Goal: Navigation & Orientation: Find specific page/section

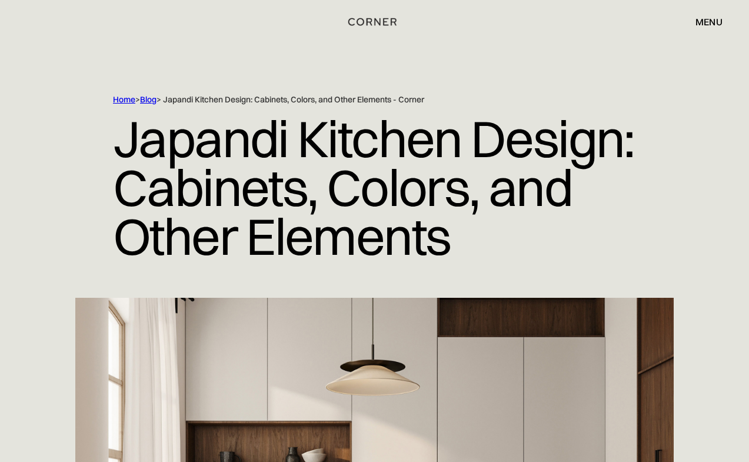
click at [713, 21] on div "menu" at bounding box center [709, 21] width 27 height 9
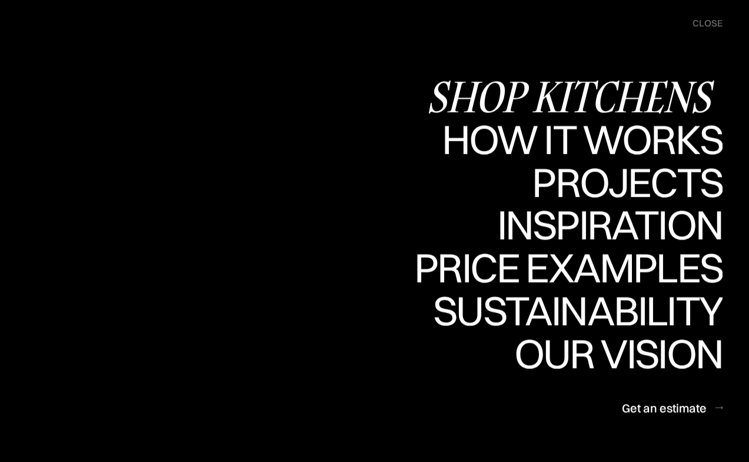
click at [641, 91] on div "Shop Kitchens" at bounding box center [575, 96] width 296 height 41
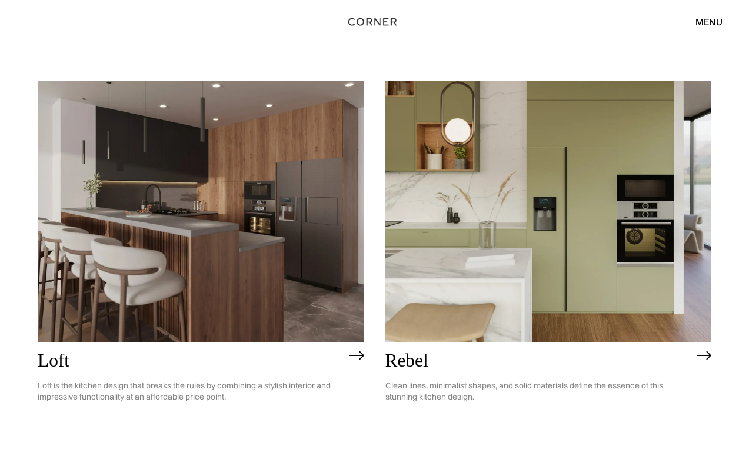
scroll to position [1805, 0]
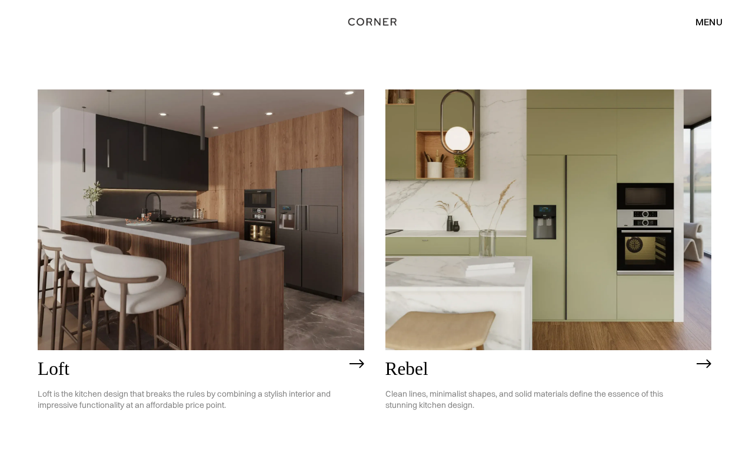
click at [300, 292] on img at bounding box center [201, 219] width 327 height 261
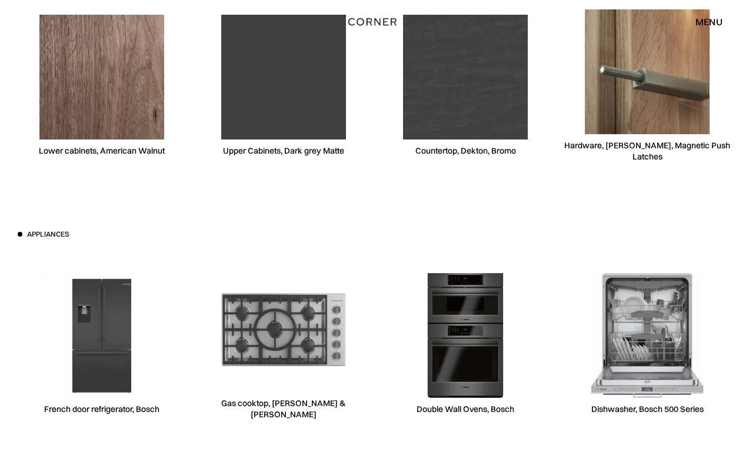
scroll to position [4384, 0]
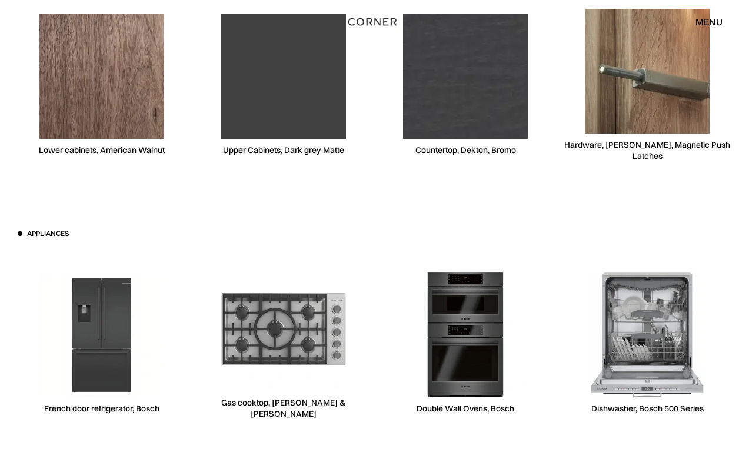
click at [118, 99] on img at bounding box center [101, 76] width 125 height 125
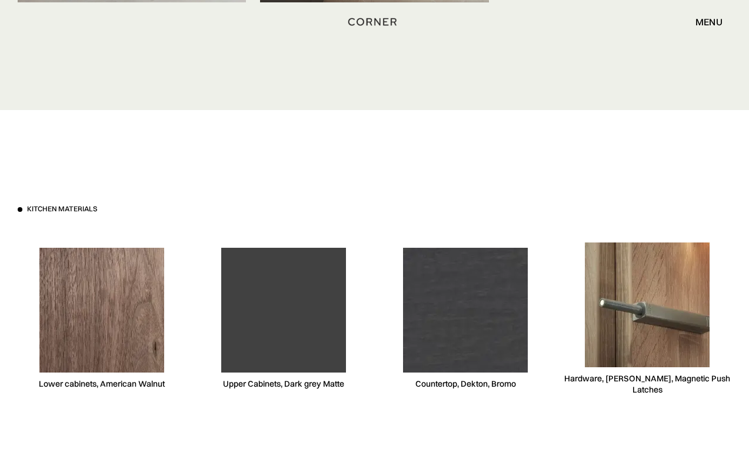
scroll to position [4127, 0]
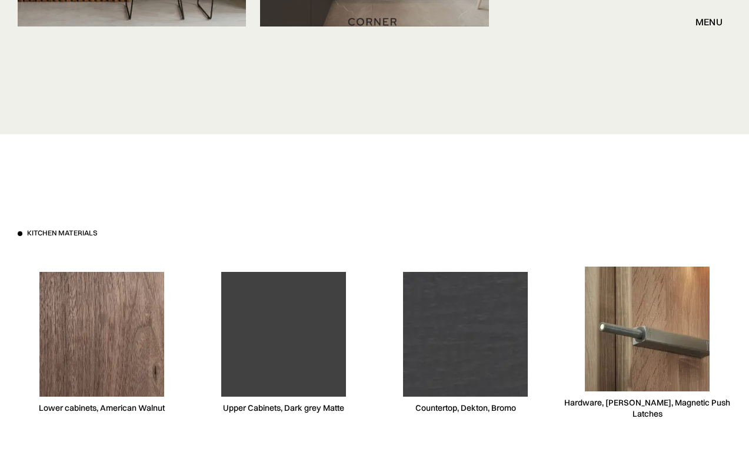
click at [96, 325] on img at bounding box center [101, 334] width 125 height 125
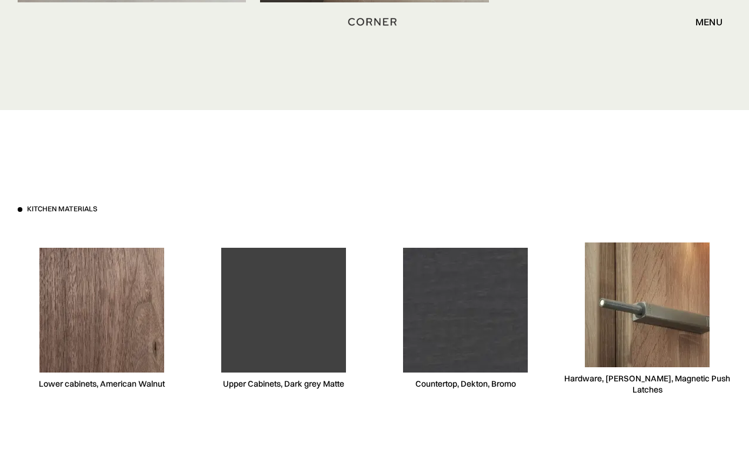
scroll to position [4173, 0]
